Goal: Information Seeking & Learning: Find specific fact

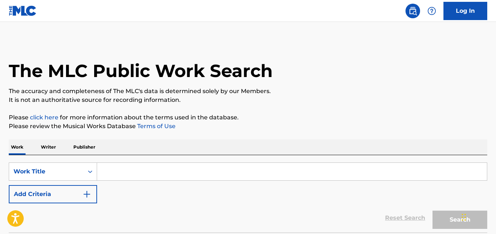
click at [165, 170] on input "Search Form" at bounding box center [292, 172] width 390 height 18
paste input "I'm The Problem"
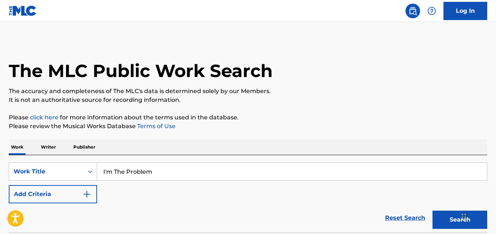
type input "I'm The Problem"
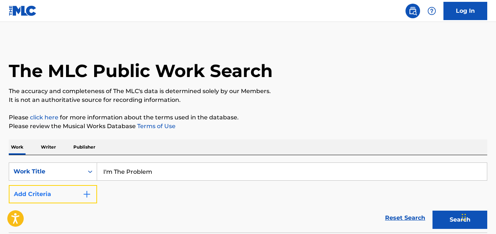
click at [84, 198] on button "Add Criteria" at bounding box center [53, 194] width 88 height 18
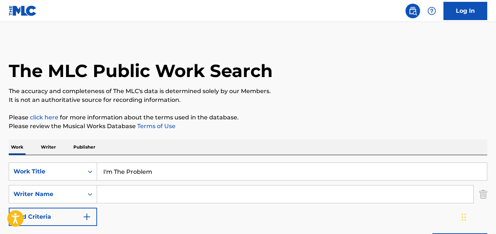
click at [121, 195] on input "Search Form" at bounding box center [285, 194] width 376 height 18
paste input "[PERSON_NAME]"
type input "[PERSON_NAME]"
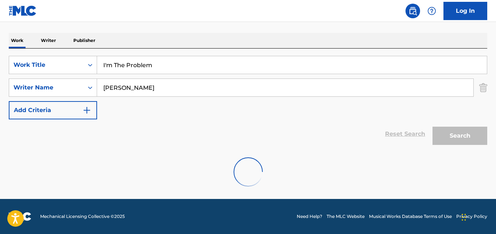
click at [166, 82] on input "[PERSON_NAME]" at bounding box center [285, 88] width 376 height 18
click at [450, 135] on div "Search" at bounding box center [458, 133] width 58 height 29
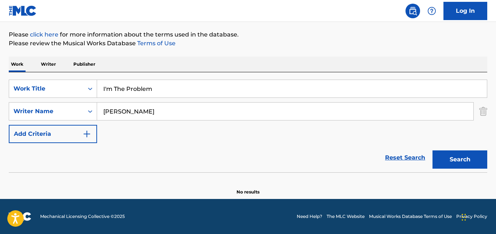
scroll to position [83, 0]
drag, startPoint x: 162, startPoint y: 116, endPoint x: 24, endPoint y: 116, distance: 137.6
click at [24, 116] on div "SearchWithCriteria1dc0c2d4-3fed-4e0a-bbf5-b51d52617580 Writer Name [PERSON_NAME]" at bounding box center [248, 111] width 478 height 18
click at [182, 111] on input "[PERSON_NAME]" at bounding box center [285, 112] width 376 height 18
drag, startPoint x: 154, startPoint y: 112, endPoint x: 49, endPoint y: 112, distance: 105.1
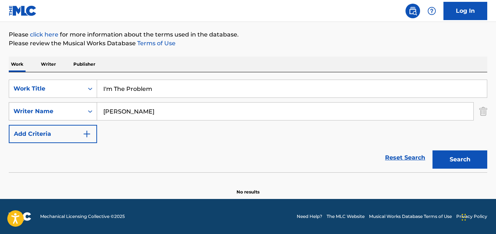
click at [49, 112] on div "SearchWithCriteria1dc0c2d4-3fed-4e0a-bbf5-b51d52617580 Writer Name [PERSON_NAME]" at bounding box center [248, 111] width 478 height 18
click at [432, 150] on button "Search" at bounding box center [459, 159] width 55 height 18
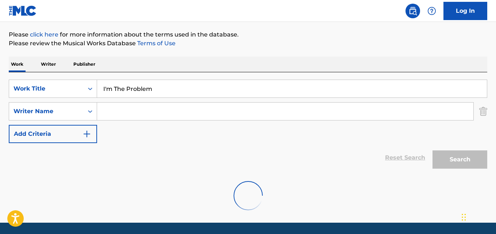
click at [172, 97] on input "I'm The Problem" at bounding box center [292, 89] width 390 height 18
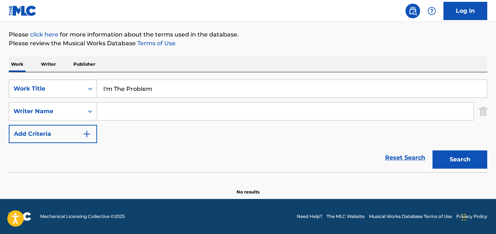
drag, startPoint x: 166, startPoint y: 89, endPoint x: 59, endPoint y: 92, distance: 107.7
click at [59, 92] on div "SearchWithCriteria80c35086-7206-4ee8-967f-739f6b7d1f70 Work Title I'm The Probl…" at bounding box center [248, 89] width 478 height 18
click at [464, 153] on button "Search" at bounding box center [459, 159] width 55 height 18
click at [212, 99] on div "SearchWithCriteria80c35086-7206-4ee8-967f-739f6b7d1f70 Work Title I'm The Probl…" at bounding box center [248, 111] width 478 height 63
click at [218, 88] on input "I'm The Problem" at bounding box center [292, 89] width 390 height 18
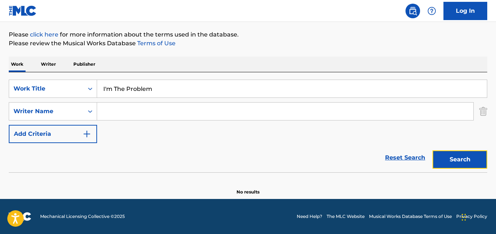
drag, startPoint x: 470, startPoint y: 155, endPoint x: 452, endPoint y: 122, distance: 37.7
click at [469, 156] on button "Search" at bounding box center [459, 159] width 55 height 18
click at [167, 108] on input "Search Form" at bounding box center [285, 112] width 376 height 18
click at [456, 156] on button "Search" at bounding box center [459, 159] width 55 height 18
drag, startPoint x: 160, startPoint y: 88, endPoint x: 49, endPoint y: 93, distance: 110.7
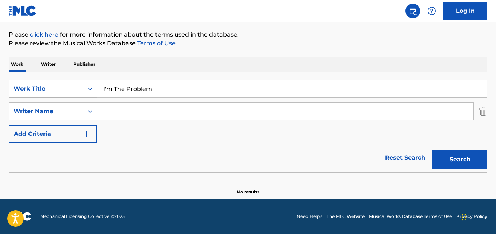
click at [49, 93] on div "SearchWithCriteria80c35086-7206-4ee8-967f-739f6b7d1f70 Work Title I'm The Probl…" at bounding box center [248, 89] width 478 height 18
click at [150, 80] on input "I'm The Problem" at bounding box center [292, 89] width 390 height 18
click at [203, 146] on div "Reset Search Search" at bounding box center [248, 157] width 478 height 29
click at [219, 165] on div "Reset Search Search" at bounding box center [248, 157] width 478 height 29
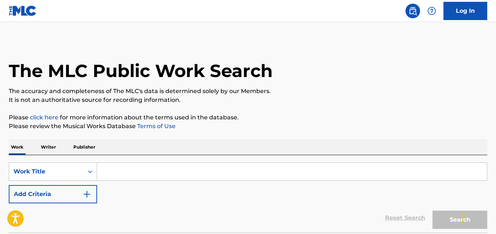
click at [181, 168] on input "Search Form" at bounding box center [292, 172] width 390 height 18
paste input "I'm The Problem"
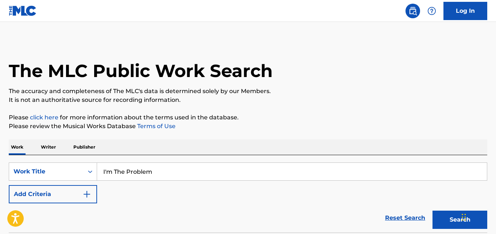
type input "I'm The Problem"
click at [432, 211] on button "Search" at bounding box center [459, 220] width 55 height 18
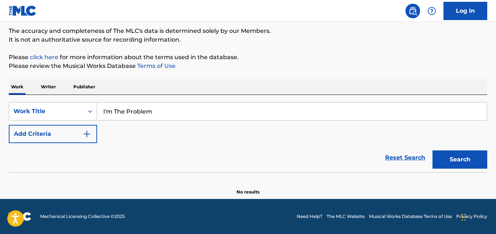
scroll to position [60, 0]
click at [444, 161] on button "Search" at bounding box center [459, 159] width 55 height 18
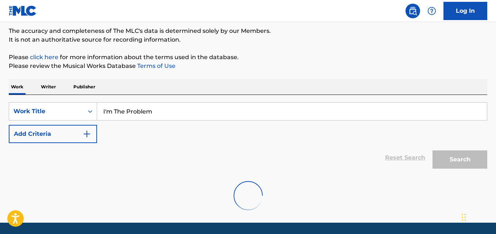
click at [450, 159] on div "Search" at bounding box center [458, 157] width 58 height 29
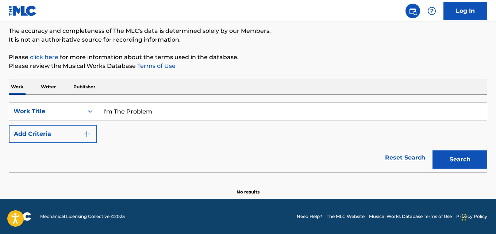
click at [347, 100] on div "SearchWithCriteria55e189bb-beee-4d36-aa44-ee9a9657a20a Work Title I'm The Probl…" at bounding box center [248, 133] width 478 height 77
drag, startPoint x: 344, startPoint y: 106, endPoint x: 351, endPoint y: 109, distance: 7.9
click at [343, 106] on input "I'm The Problem" at bounding box center [292, 112] width 390 height 18
click at [469, 154] on button "Search" at bounding box center [459, 159] width 55 height 18
click at [450, 158] on button "Search" at bounding box center [459, 159] width 55 height 18
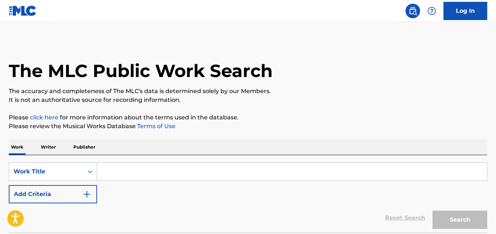
click at [206, 212] on div "Reset Search Search" at bounding box center [248, 217] width 478 height 29
click at [198, 175] on input "Search Form" at bounding box center [292, 172] width 390 height 18
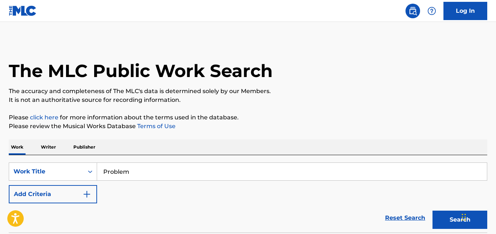
type input "Problem"
click at [432, 211] on button "Search" at bounding box center [459, 220] width 55 height 18
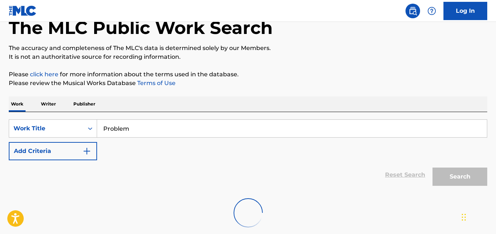
scroll to position [61, 0]
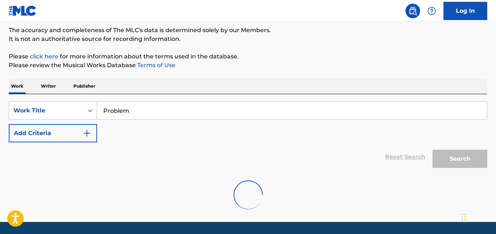
click at [249, 147] on div "Reset Search Search" at bounding box center [248, 156] width 478 height 29
click at [240, 141] on div "SearchWithCriteriad7215d69-b9de-4d27-ae3d-1a0a57a530a0 Work Title Problem Add C…" at bounding box center [248, 121] width 478 height 41
click at [227, 136] on div "SearchWithCriteriad7215d69-b9de-4d27-ae3d-1a0a57a530a0 Work Title Problem Add C…" at bounding box center [248, 121] width 478 height 41
click at [225, 136] on div "SearchWithCriteriad7215d69-b9de-4d27-ae3d-1a0a57a530a0 Work Title Problem Add C…" at bounding box center [248, 121] width 478 height 41
